Goal: Task Accomplishment & Management: Manage account settings

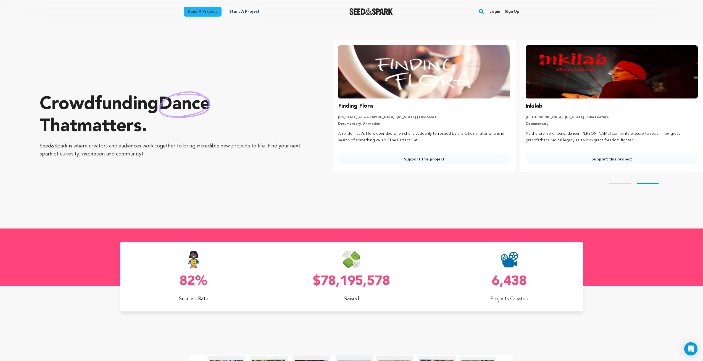
scroll to position [0, 192]
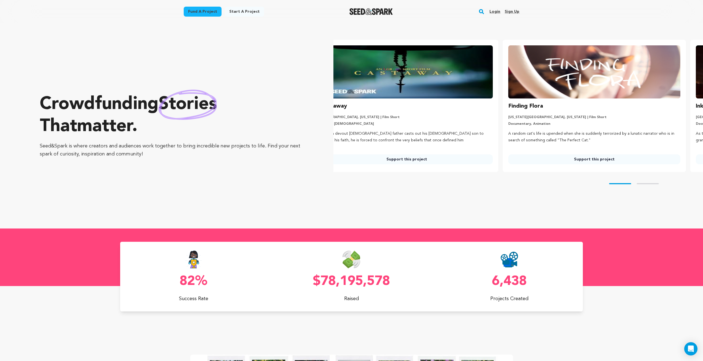
click at [207, 15] on link "Fund a project" at bounding box center [203, 12] width 38 height 10
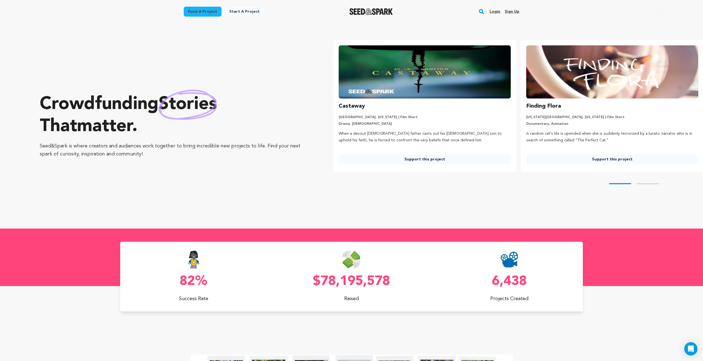
scroll to position [0, 0]
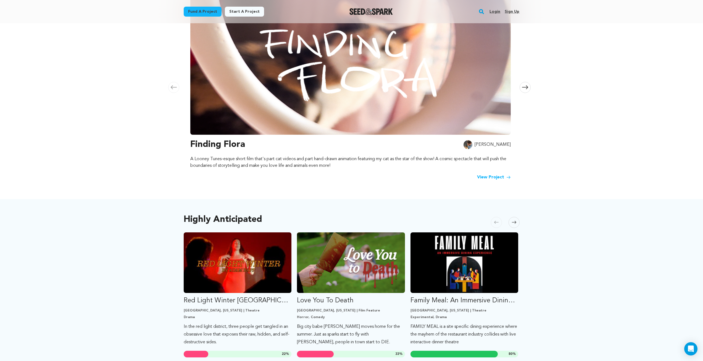
scroll to position [138, 0]
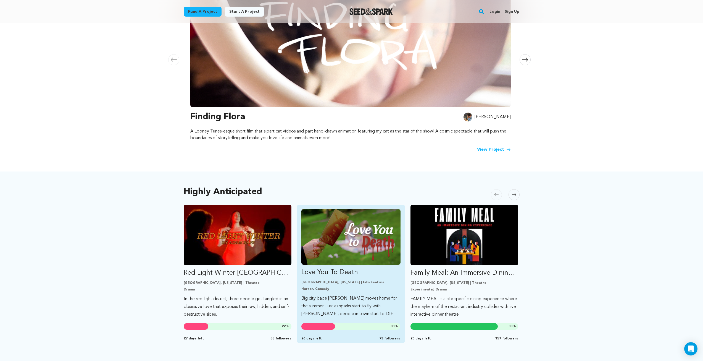
click at [338, 280] on p "Los Angeles, California | Film Feature" at bounding box center [350, 282] width 99 height 4
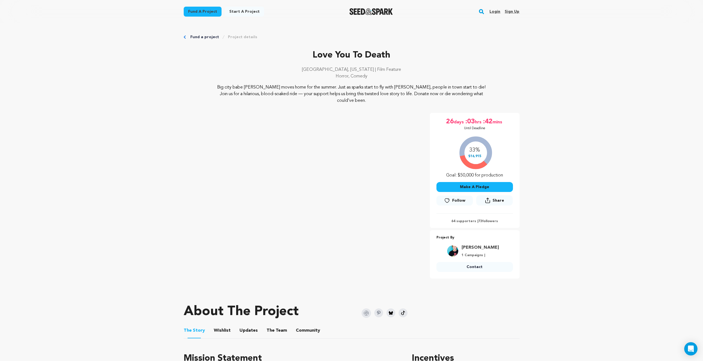
click at [493, 12] on link "Login" at bounding box center [495, 11] width 11 height 9
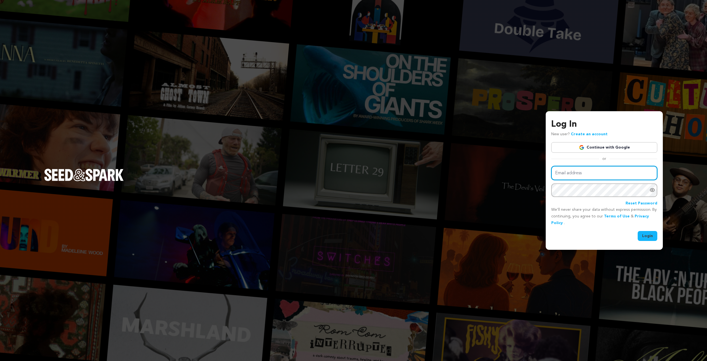
click at [592, 173] on input "Email address" at bounding box center [605, 173] width 106 height 14
type input "stephen.marsiano@gmail.com"
click at [638, 231] on button "Login" at bounding box center [648, 236] width 20 height 10
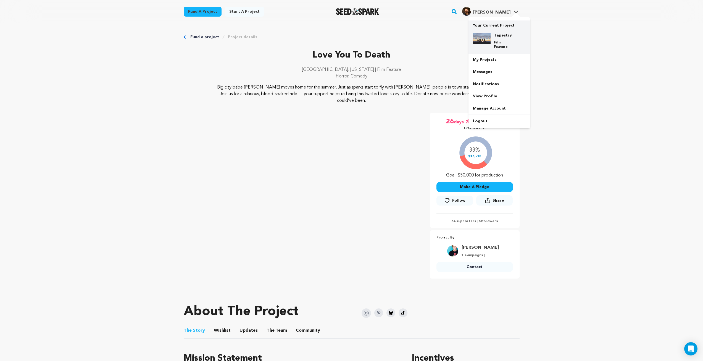
click at [501, 41] on p "Film Feature" at bounding box center [504, 44] width 20 height 9
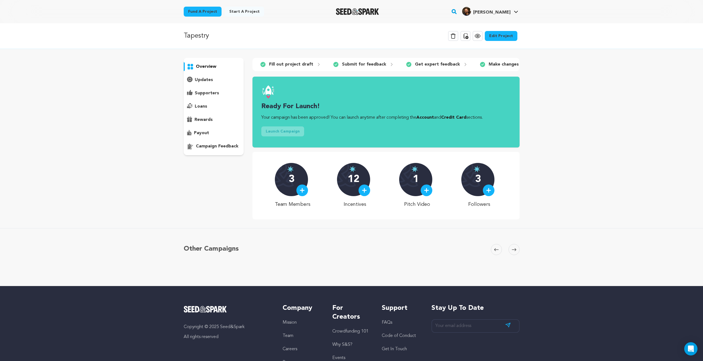
click at [432, 120] on link "Account" at bounding box center [425, 117] width 18 height 4
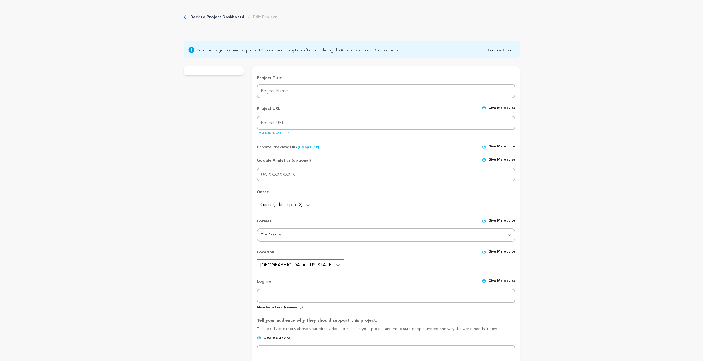
checkbox input "false"
radio input "true"
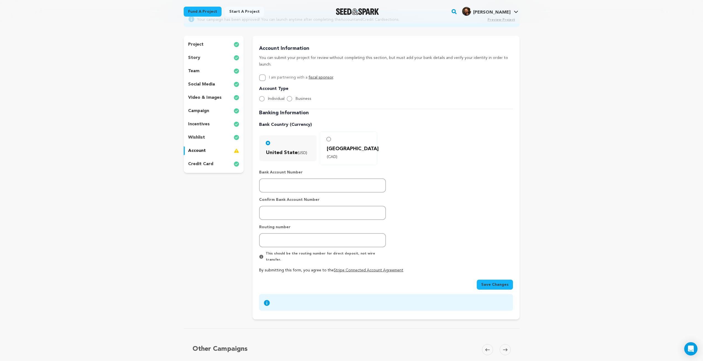
scroll to position [55, 0]
click at [266, 298] on icon at bounding box center [267, 301] width 6 height 6
click at [268, 298] on icon at bounding box center [267, 301] width 6 height 6
click at [201, 164] on p "credit card" at bounding box center [200, 162] width 25 height 7
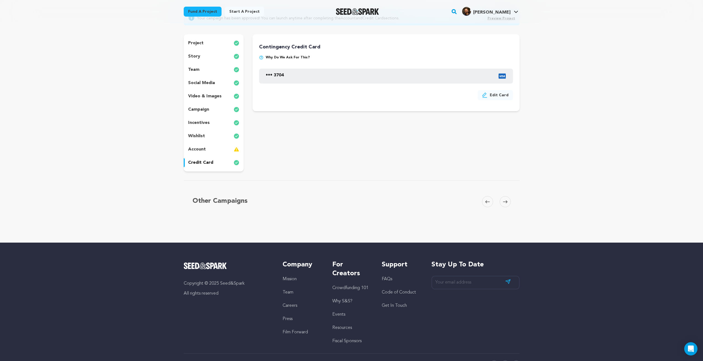
click at [260, 57] on img at bounding box center [261, 57] width 4 height 4
click at [210, 150] on div "account" at bounding box center [214, 149] width 60 height 9
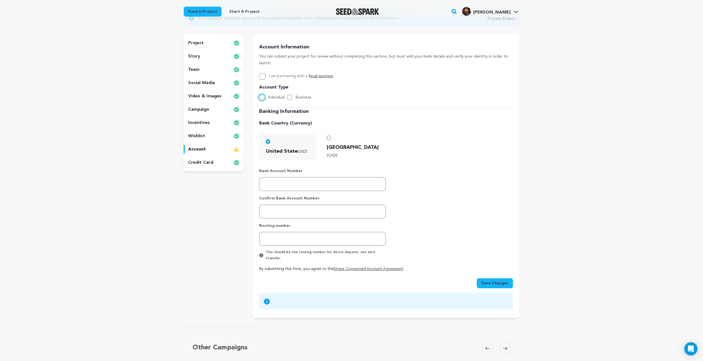
click at [262, 94] on input "Individual" at bounding box center [262, 97] width 6 height 6
radio input "true"
paste input "411030744984"
type input "411030744984"
click at [304, 204] on input "number" at bounding box center [322, 211] width 127 height 14
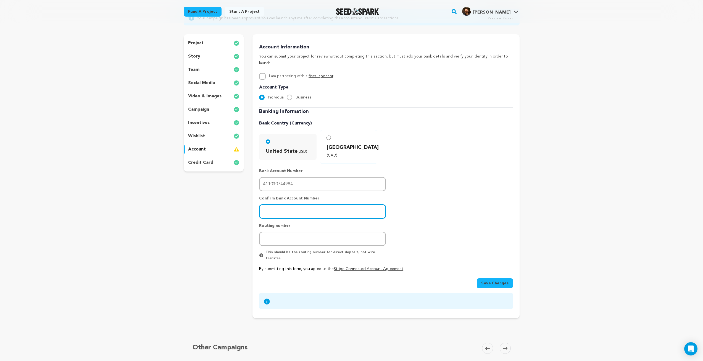
paste input "411030744984"
type input "411030744984"
click at [426, 212] on div "Banking Information Bank Country (Currency) United State (USD) [GEOGRAPHIC_DATA…" at bounding box center [386, 189] width 254 height 164
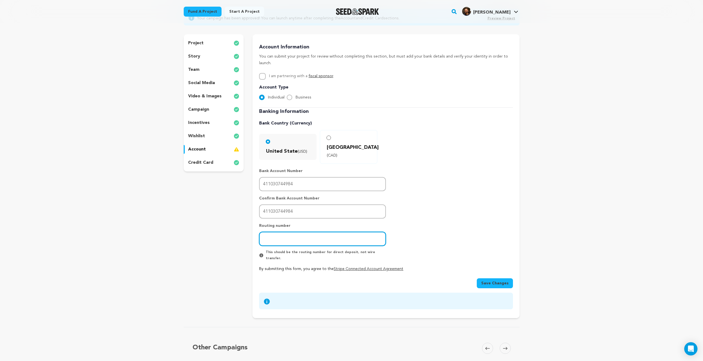
paste input "031101334"
type input "031101334"
click at [356, 267] on link "Stripe Connected Account Agreement" at bounding box center [369, 269] width 70 height 4
click at [488, 280] on span "Save Changes" at bounding box center [494, 283] width 27 height 6
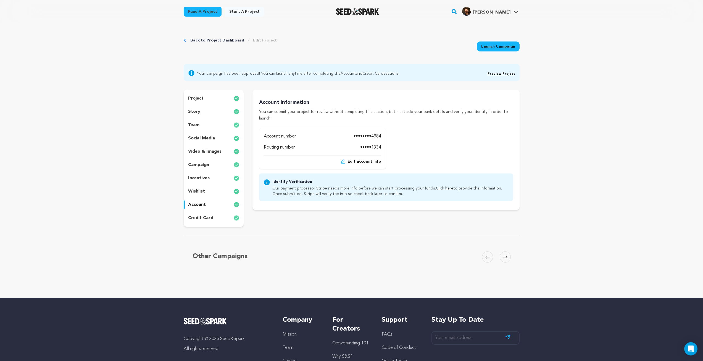
click at [440, 186] on link "Click here" at bounding box center [444, 188] width 17 height 4
